Goal: Task Accomplishment & Management: Manage account settings

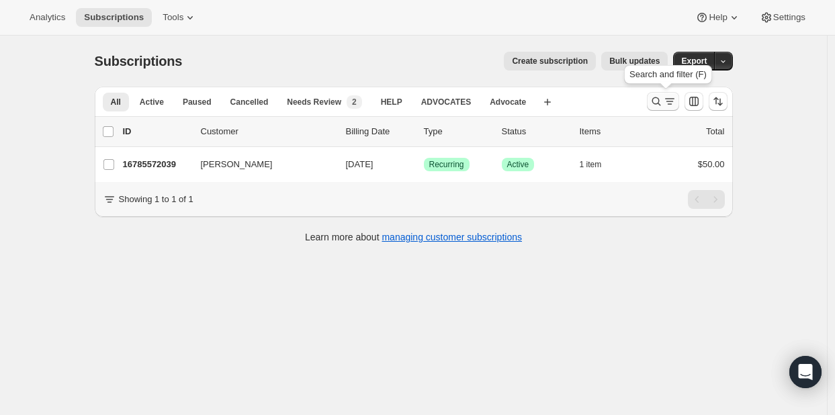
click at [654, 96] on icon "Search and filter results" at bounding box center [656, 101] width 13 height 13
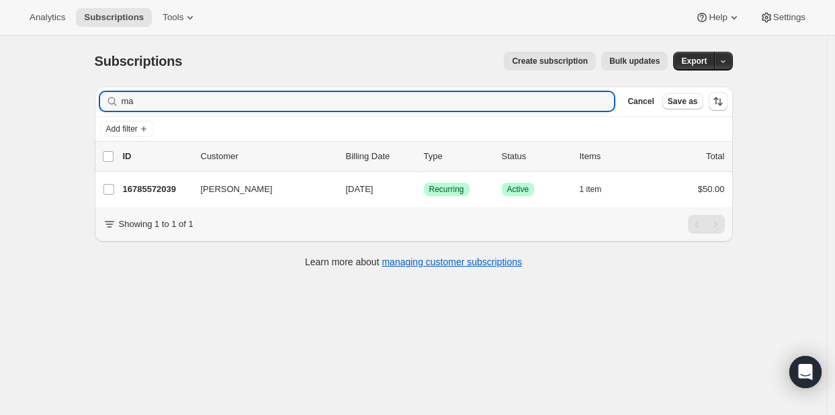
type input "m"
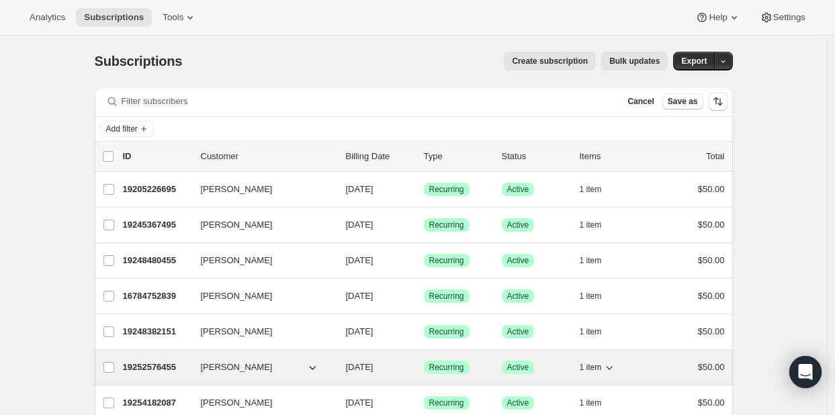
click at [417, 374] on div "19252576455 [PERSON_NAME] [DATE] Success Recurring Success Active 1 item $50.00" at bounding box center [424, 367] width 602 height 19
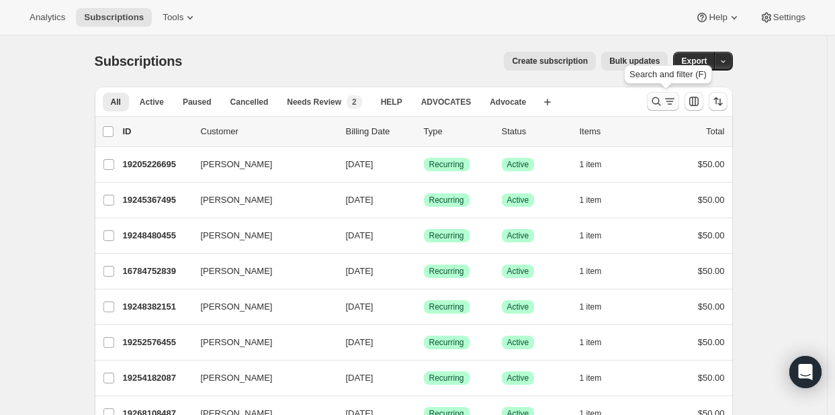
click at [657, 100] on icon "Search and filter results" at bounding box center [656, 101] width 13 height 13
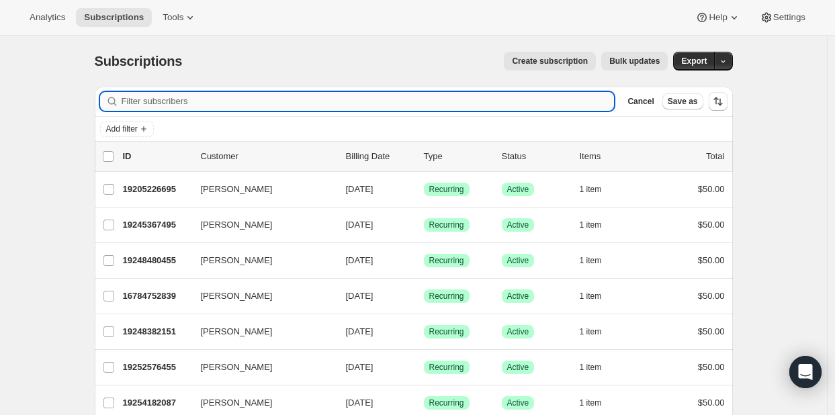
click at [159, 101] on input "Filter subscribers" at bounding box center [368, 101] width 493 height 19
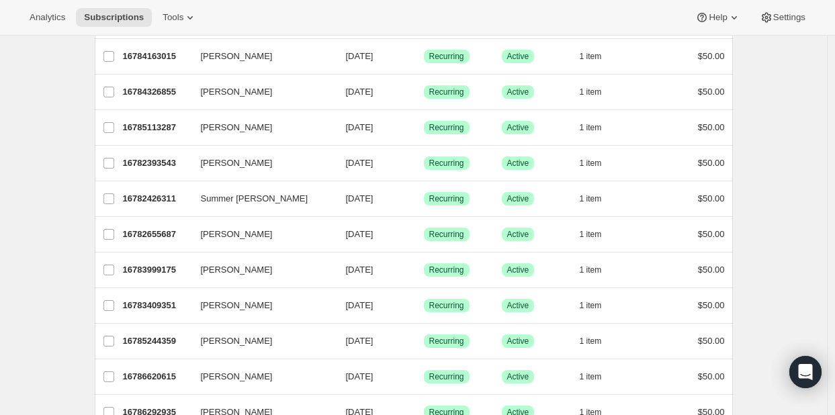
scroll to position [711, 0]
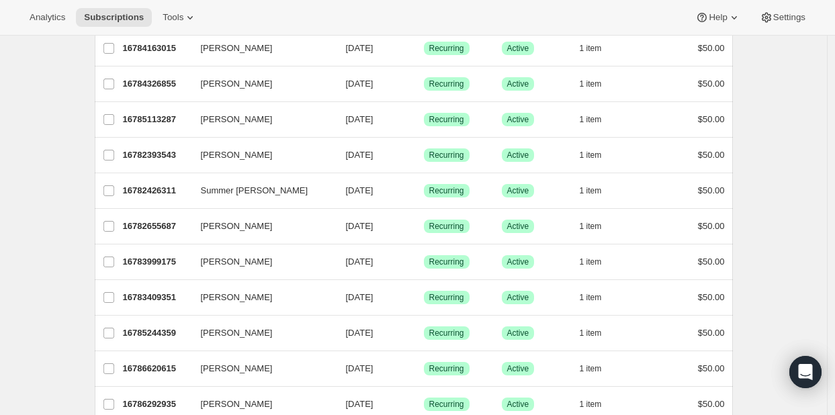
click at [827, 129] on div "Subscriptions. This page is ready Subscriptions Create subscription Bulk update…" at bounding box center [413, 320] width 827 height 1991
click at [826, 97] on div "Subscriptions. This page is ready Subscriptions Create subscription Bulk update…" at bounding box center [413, 320] width 827 height 1991
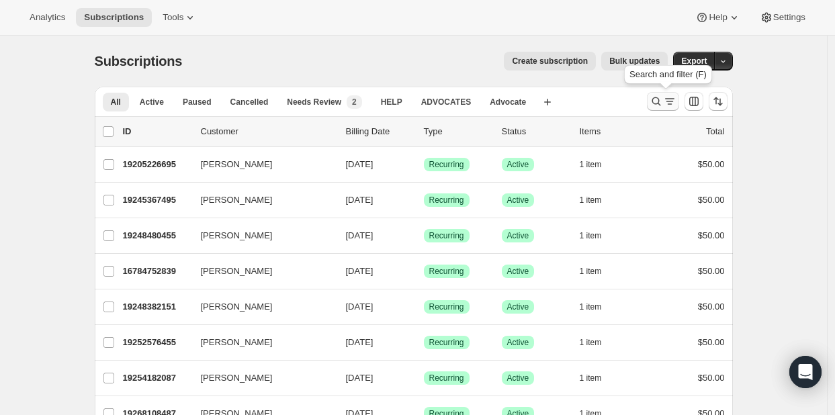
click at [661, 102] on icon "Search and filter results" at bounding box center [656, 101] width 13 height 13
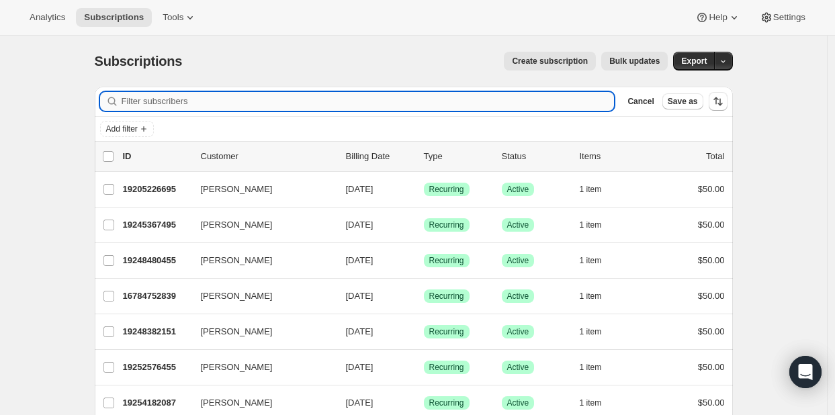
click at [287, 103] on input "Filter subscribers" at bounding box center [368, 101] width 493 height 19
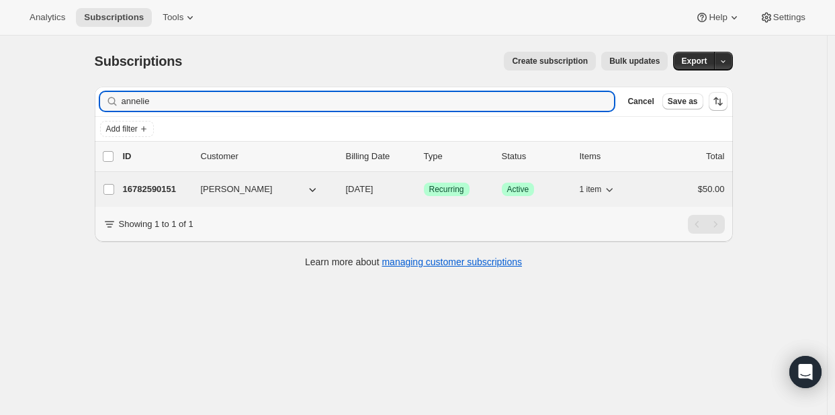
type input "annelie"
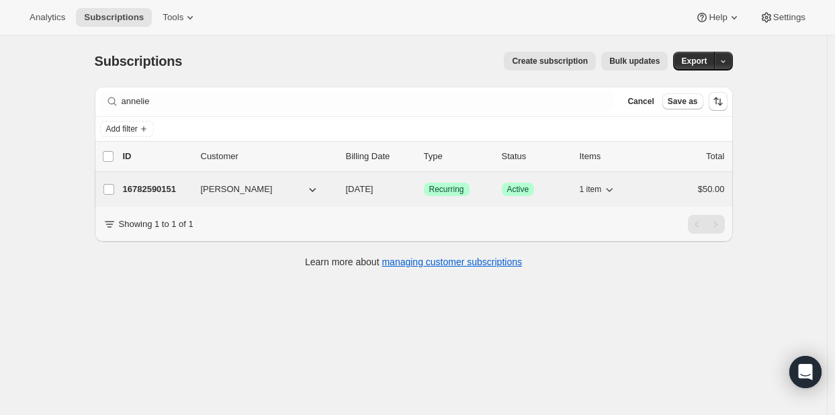
click at [171, 191] on p "16782590151" at bounding box center [156, 189] width 67 height 13
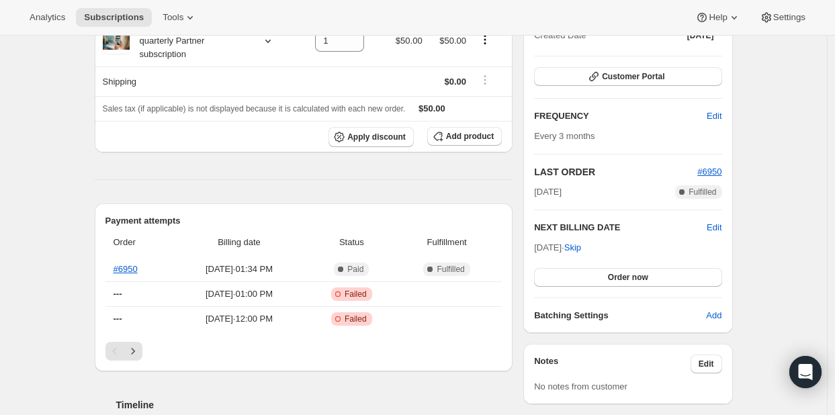
scroll to position [179, 0]
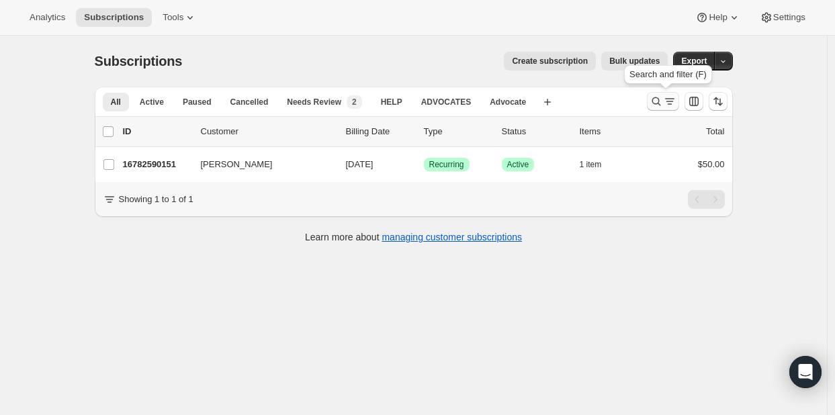
click at [654, 100] on icon "Search and filter results" at bounding box center [656, 101] width 13 height 13
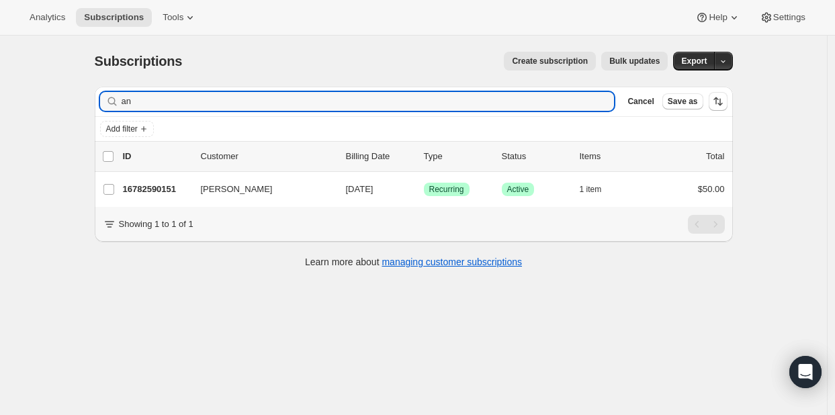
type input "a"
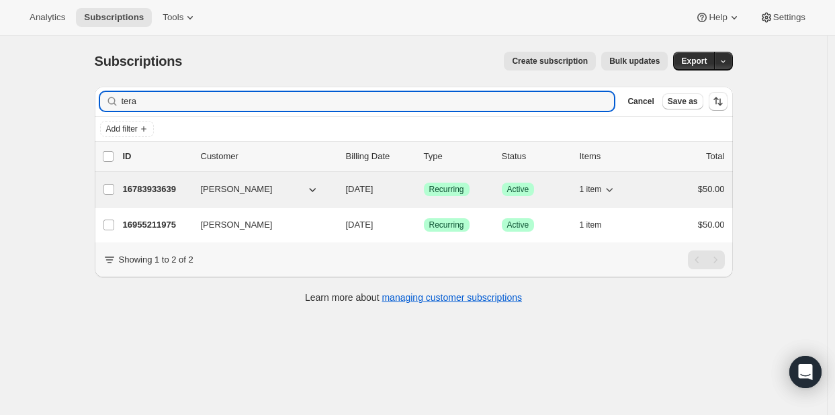
type input "tera"
click at [145, 189] on p "16783933639" at bounding box center [156, 189] width 67 height 13
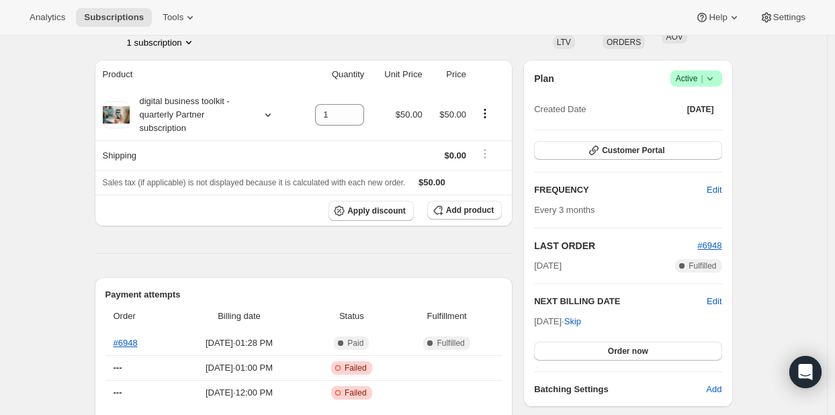
scroll to position [107, 0]
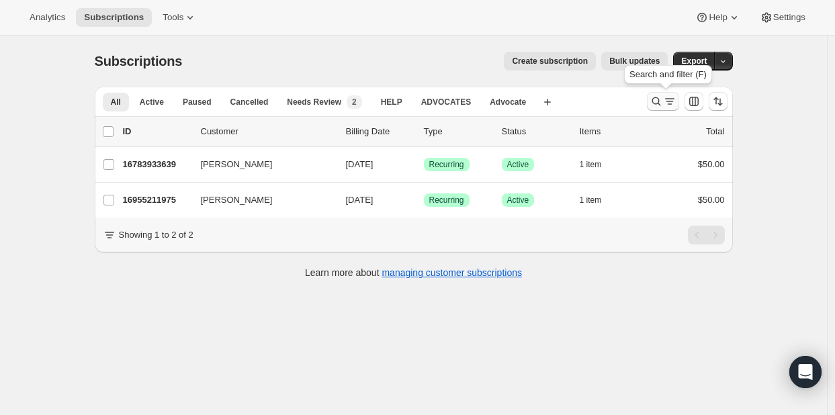
click at [654, 101] on icon "Search and filter results" at bounding box center [656, 101] width 13 height 13
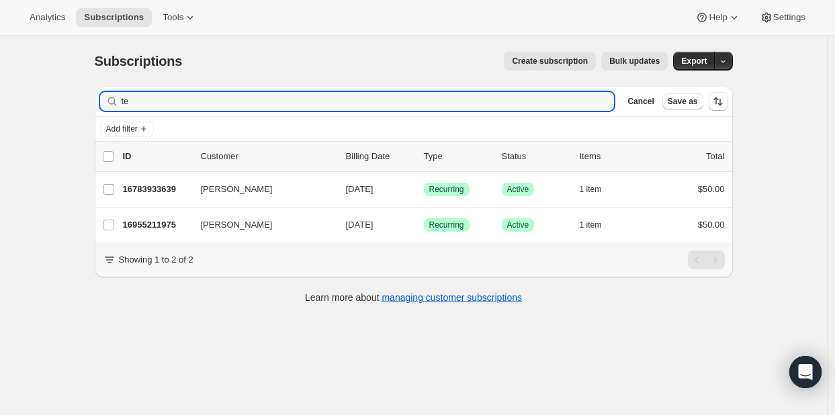
type input "t"
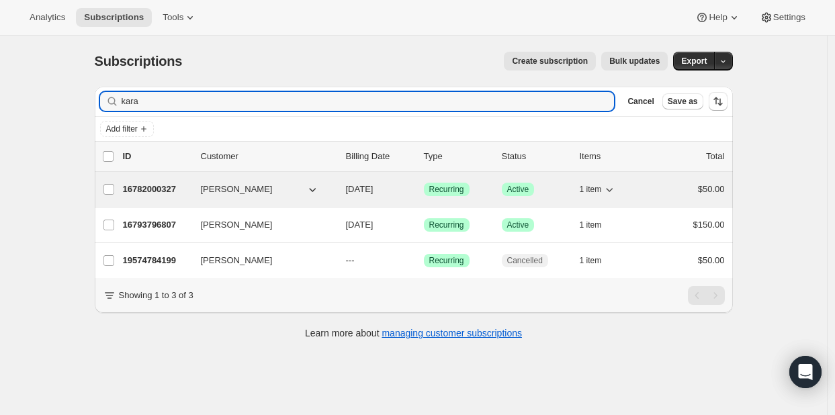
type input "kara"
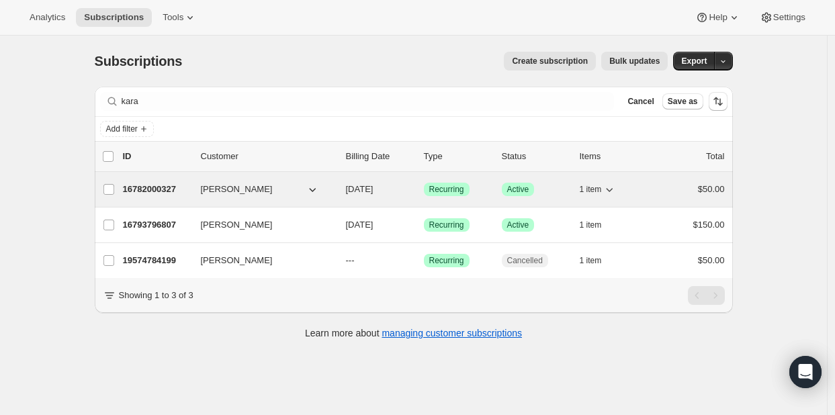
click at [147, 187] on p "16782000327" at bounding box center [156, 189] width 67 height 13
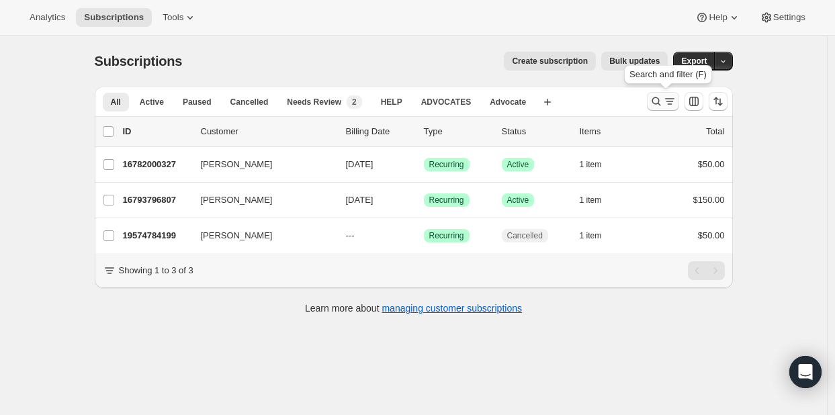
click at [660, 103] on icon "Search and filter results" at bounding box center [656, 101] width 13 height 13
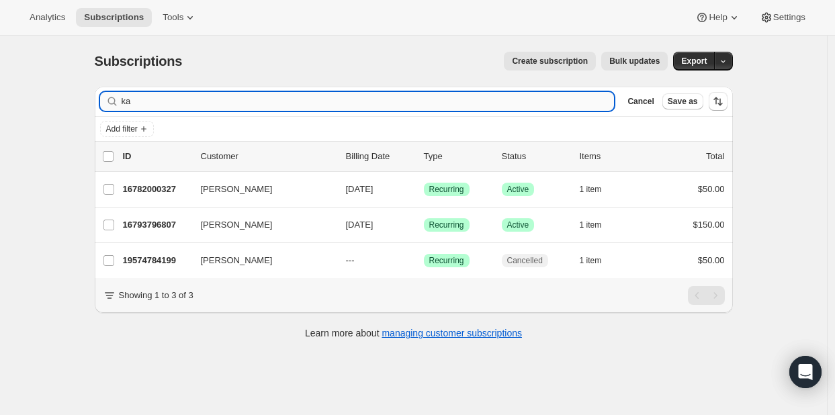
type input "k"
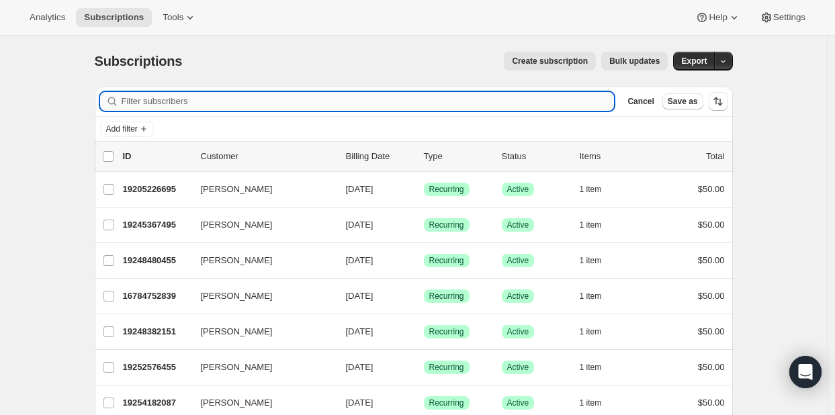
click at [159, 105] on input "Filter subscribers" at bounding box center [368, 101] width 493 height 19
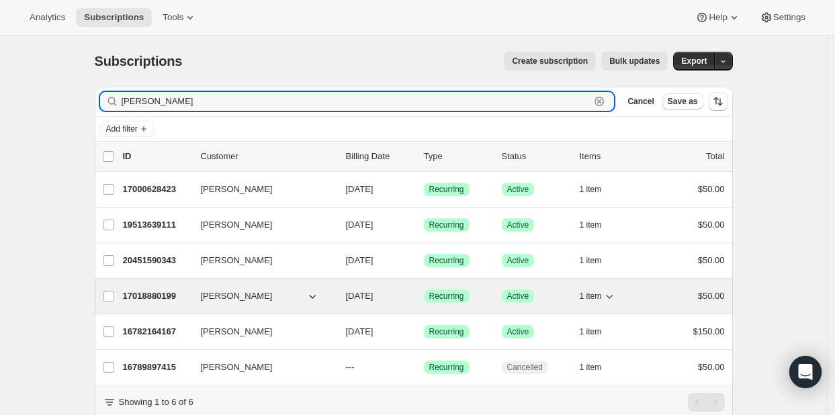
type input "[PERSON_NAME]"
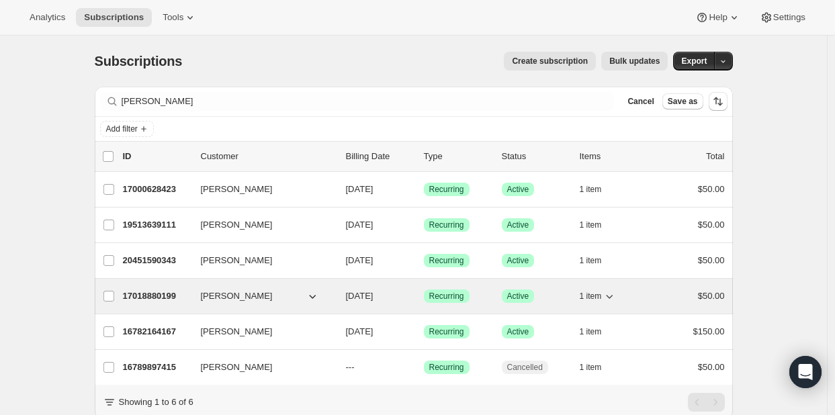
click at [226, 297] on span "[PERSON_NAME]" at bounding box center [237, 296] width 72 height 13
click at [134, 292] on p "17018880199" at bounding box center [156, 296] width 67 height 13
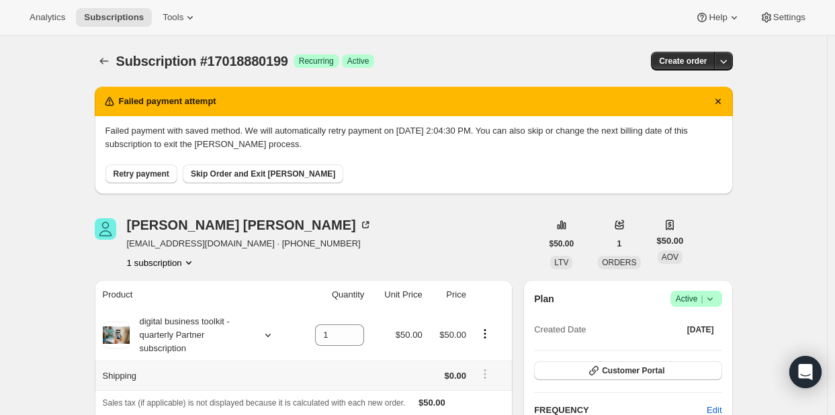
click at [513, 379] on td at bounding box center [491, 376] width 42 height 30
